Goal: Navigation & Orientation: Go to known website

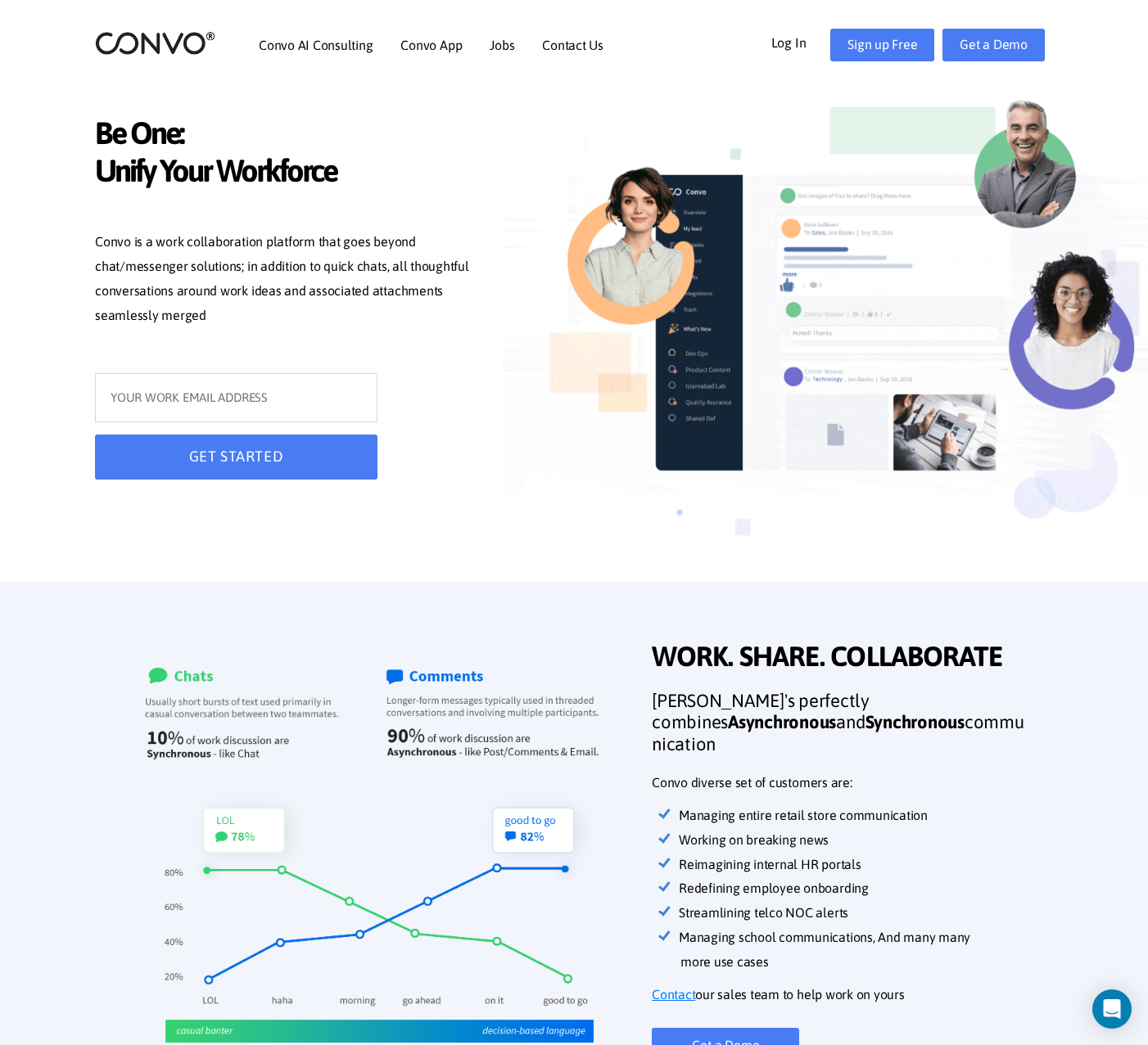
click at [790, 44] on link "Log In" at bounding box center [801, 42] width 60 height 26
